Goal: Find specific page/section: Find specific page/section

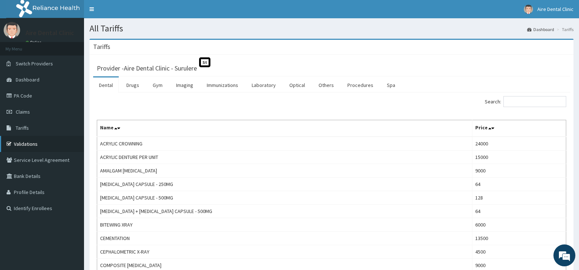
click at [28, 143] on link "Validations" at bounding box center [42, 144] width 84 height 16
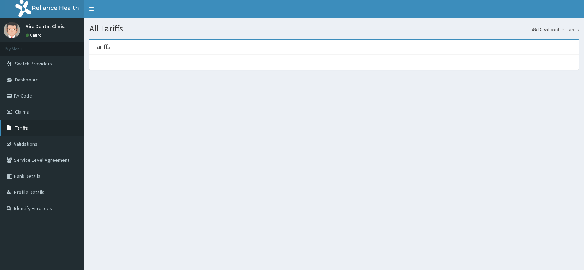
click at [21, 128] on span "Tariffs" at bounding box center [21, 128] width 13 height 7
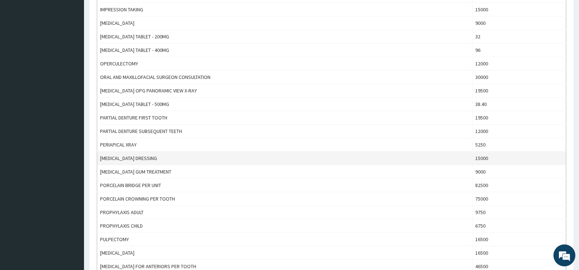
scroll to position [438, 0]
